Goal: Task Accomplishment & Management: Use online tool/utility

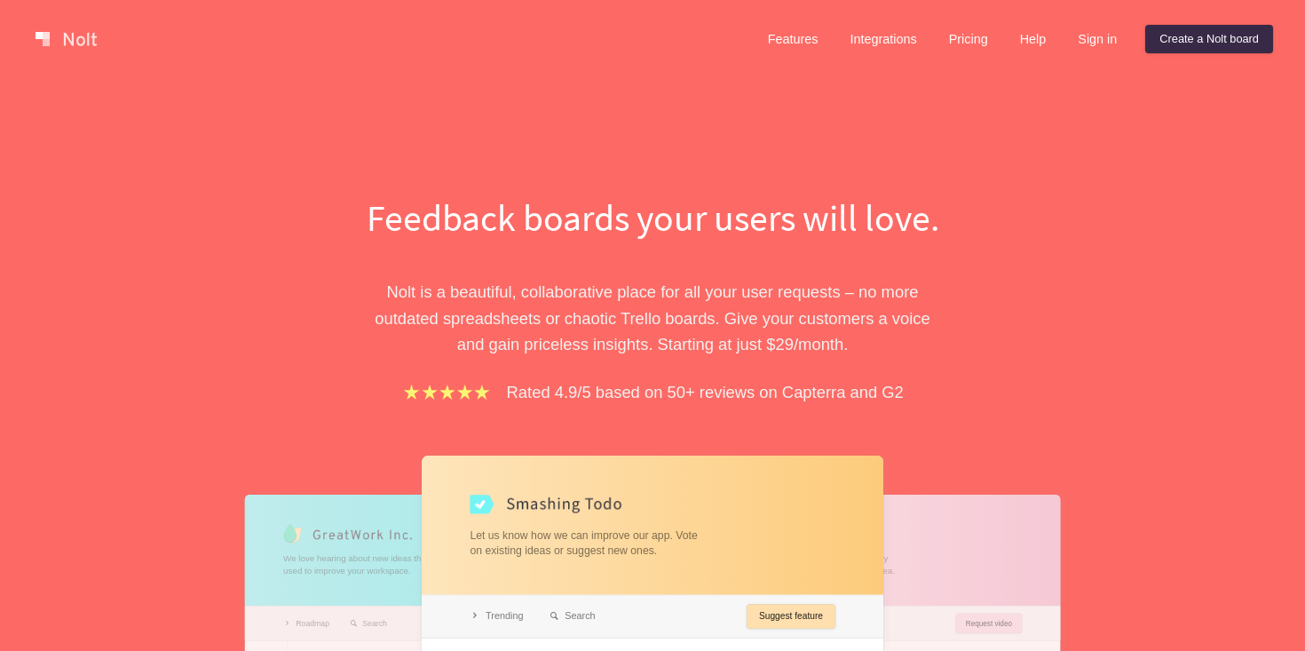
click at [355, 258] on div "Feedback boards your users will love. Nolt is a beautiful, collaborative place …" at bounding box center [652, 578] width 613 height 772
click at [1211, 28] on link "Create a Nolt board" at bounding box center [1209, 39] width 128 height 28
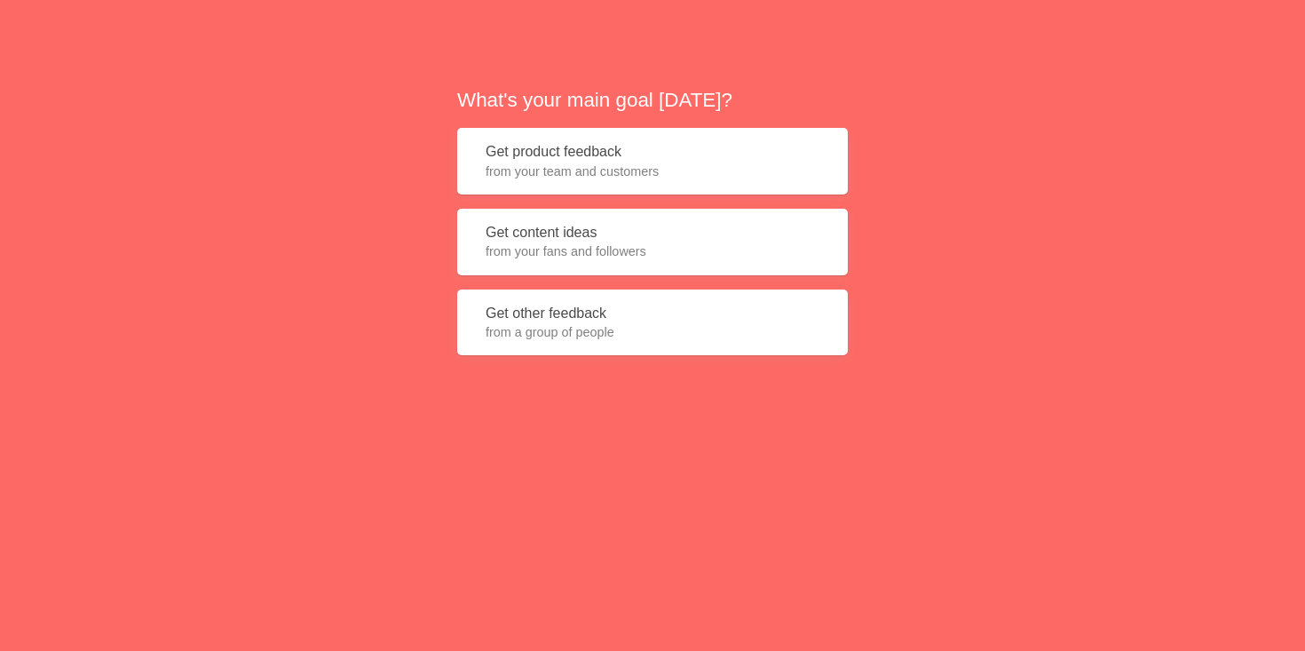
click at [659, 174] on span "from your team and customers" at bounding box center [653, 171] width 334 height 18
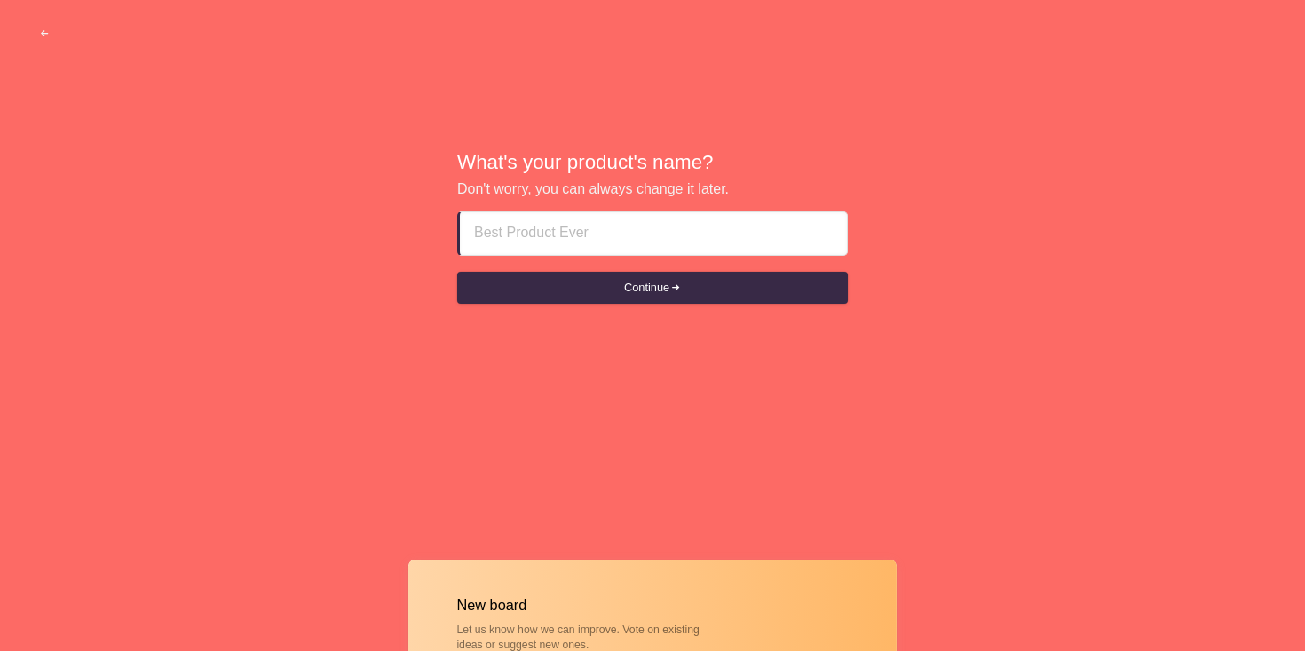
click at [643, 233] on input at bounding box center [653, 233] width 359 height 43
type input "Brits PvE Servers"
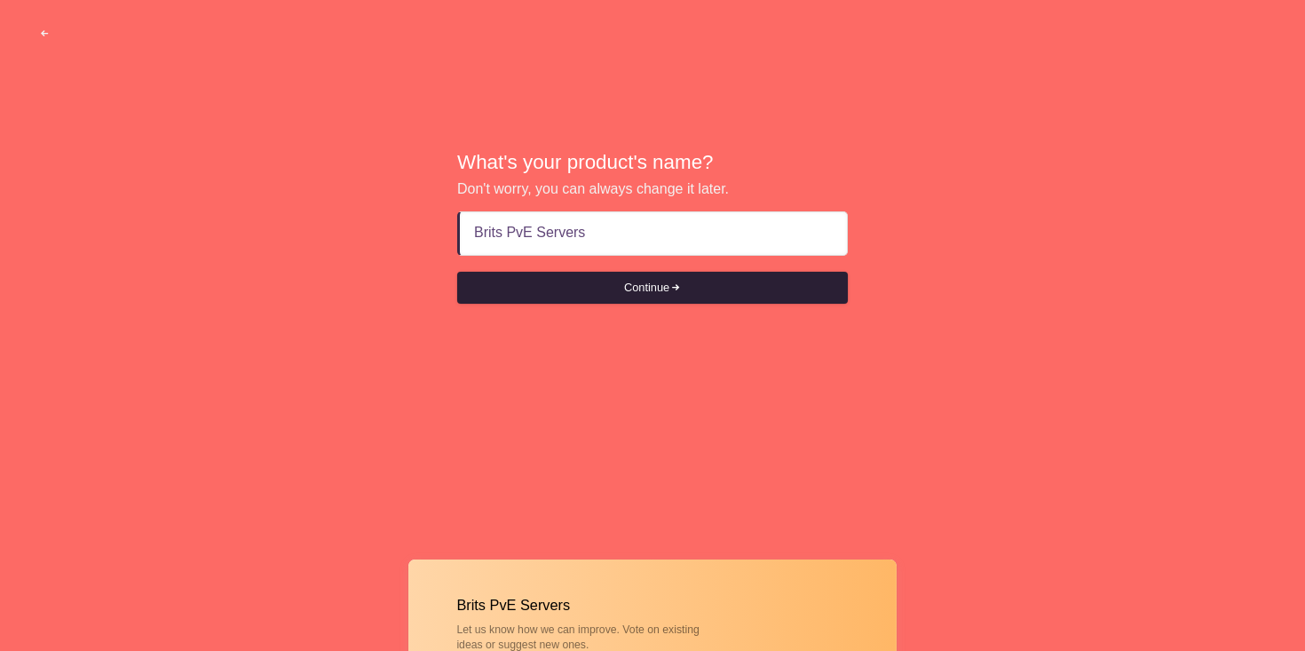
click at [669, 281] on button "Continue" at bounding box center [652, 288] width 391 height 32
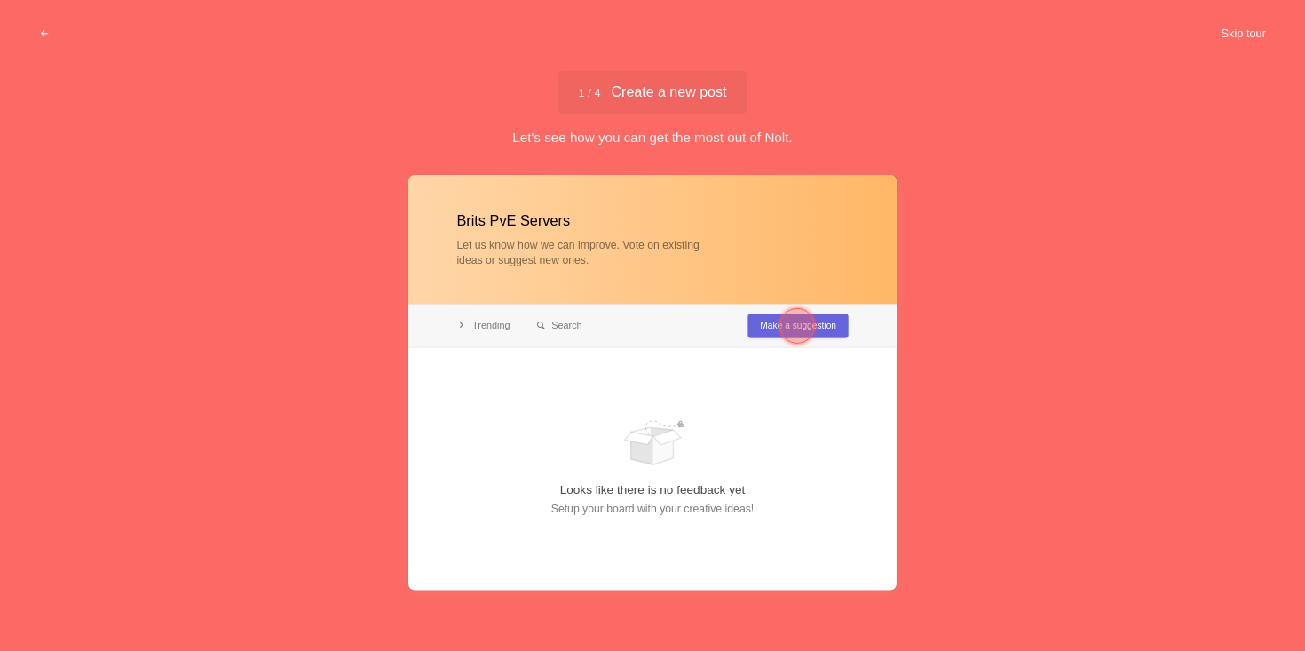
click at [1229, 23] on button "Skip tour" at bounding box center [1244, 34] width 88 height 32
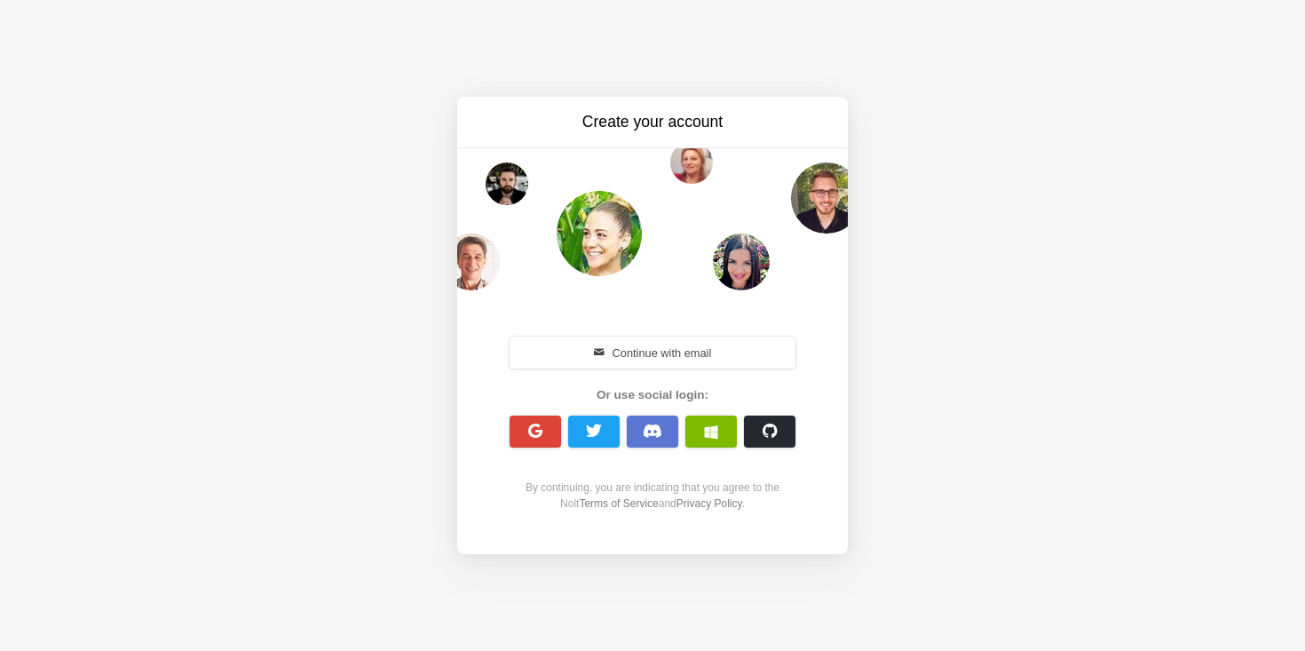
click at [655, 422] on button "button" at bounding box center [652, 432] width 51 height 32
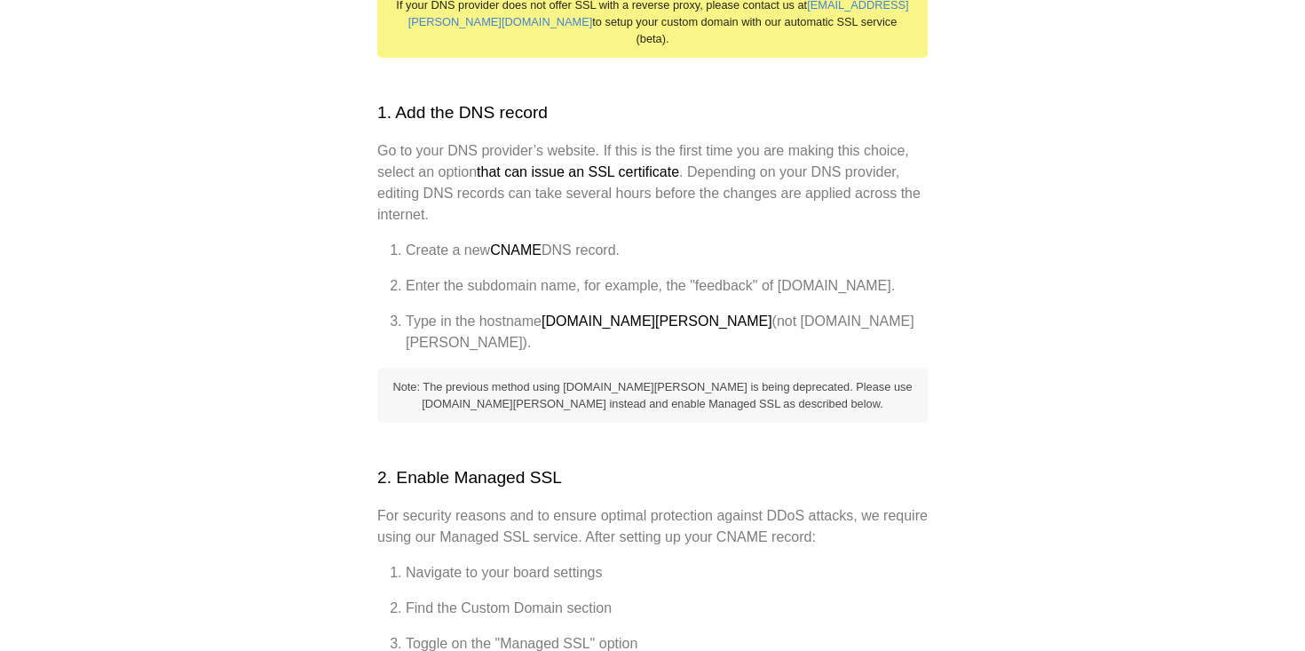
scroll to position [368, 0]
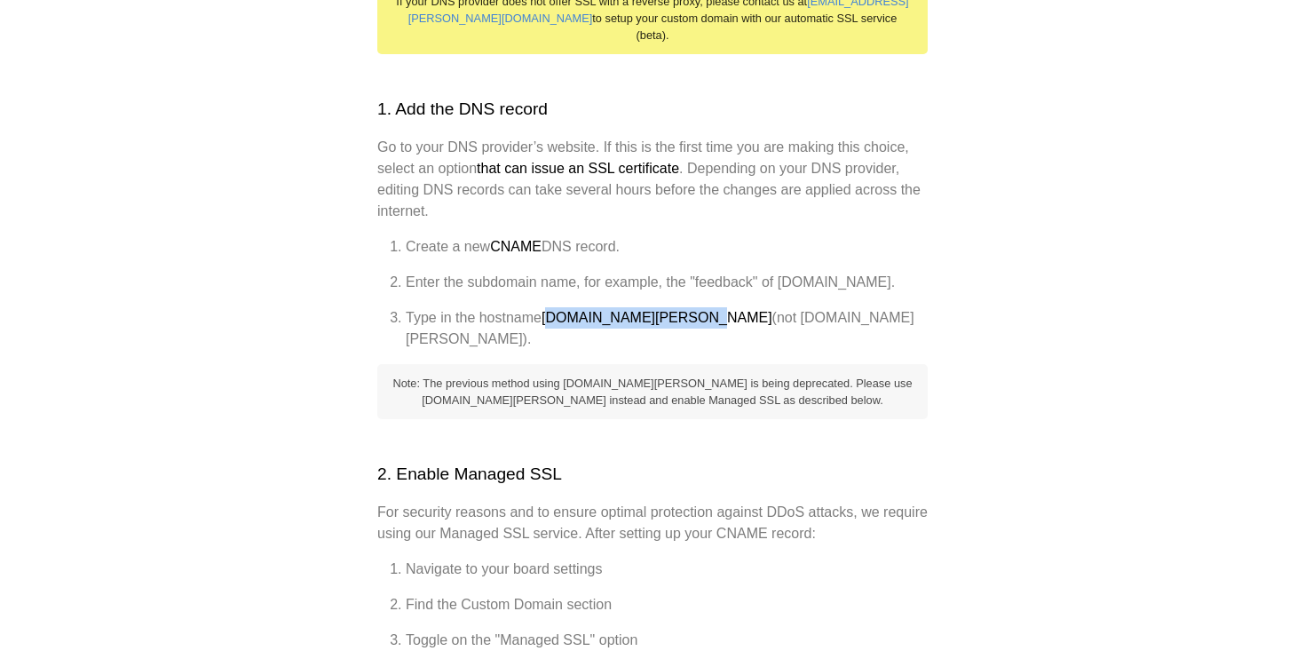
drag, startPoint x: 551, startPoint y: 324, endPoint x: 690, endPoint y: 324, distance: 138.5
click at [690, 324] on strong "custom-domain.nolt.io" at bounding box center [657, 317] width 231 height 15
copy strong "ustom-domain.nolt.io"
click at [611, 289] on li "Enter the subdomain name, for example, the "feedback" of feedback.mydomain.com." at bounding box center [667, 282] width 522 height 21
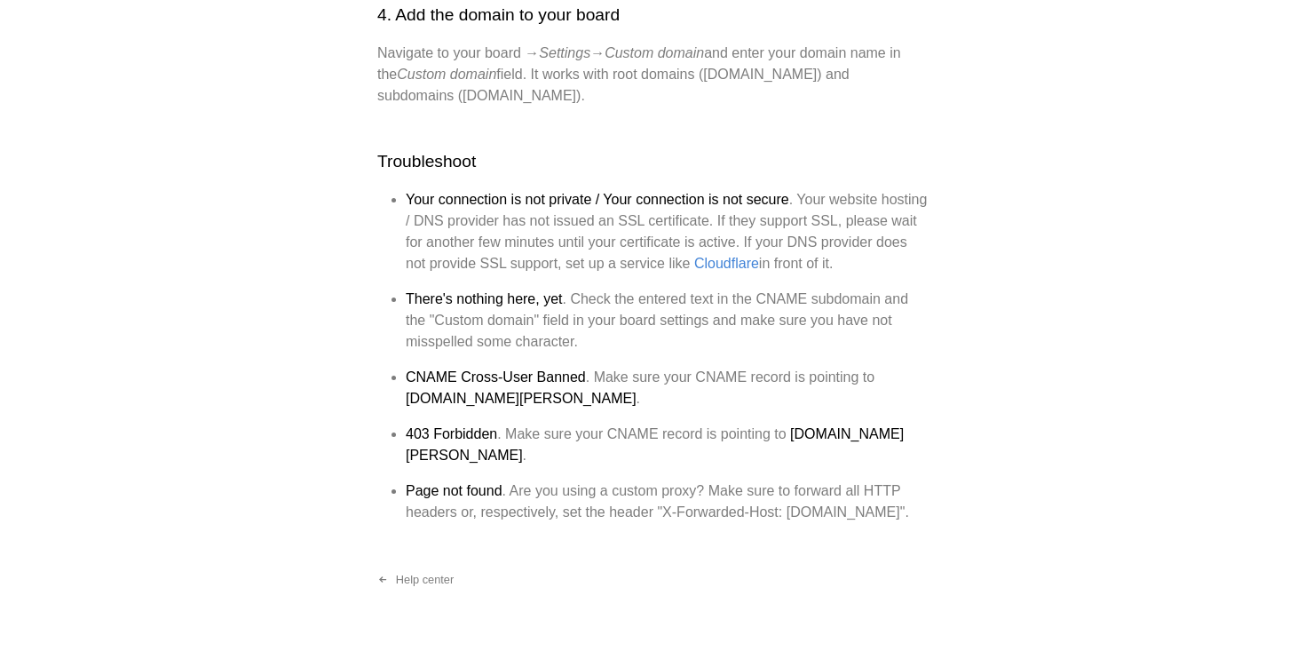
scroll to position [1404, 0]
drag, startPoint x: 405, startPoint y: 405, endPoint x: 493, endPoint y: 408, distance: 87.9
click at [493, 408] on li "CNAME Cross-User Banned . Make sure your CNAME record is pointing to cname.nolt…" at bounding box center [667, 386] width 522 height 43
copy strong "cname.nolt.io"
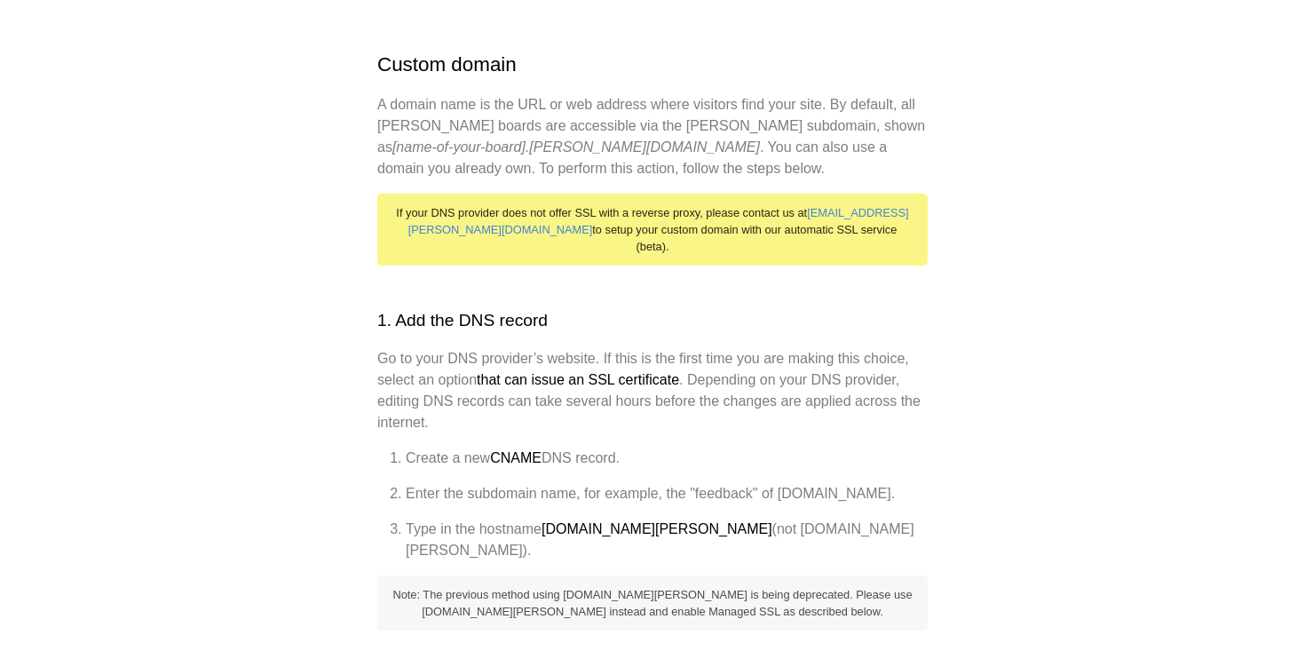
scroll to position [0, 0]
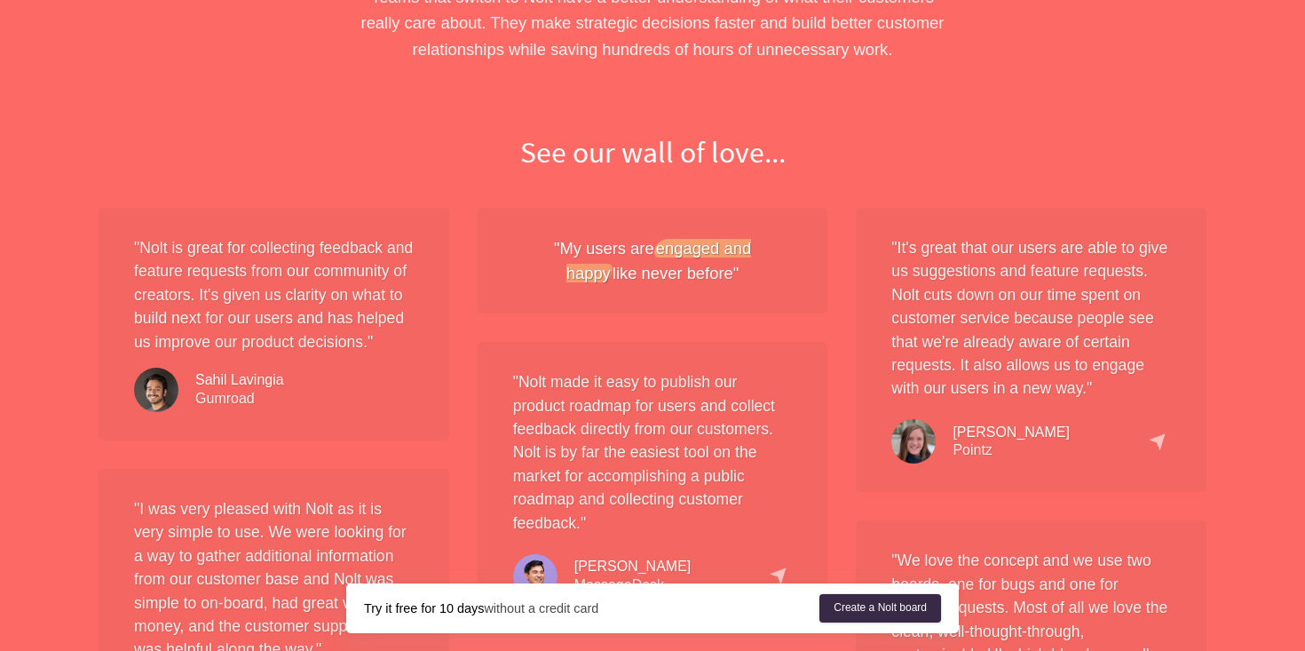
scroll to position [1371, 0]
